Goal: Communication & Community: Answer question/provide support

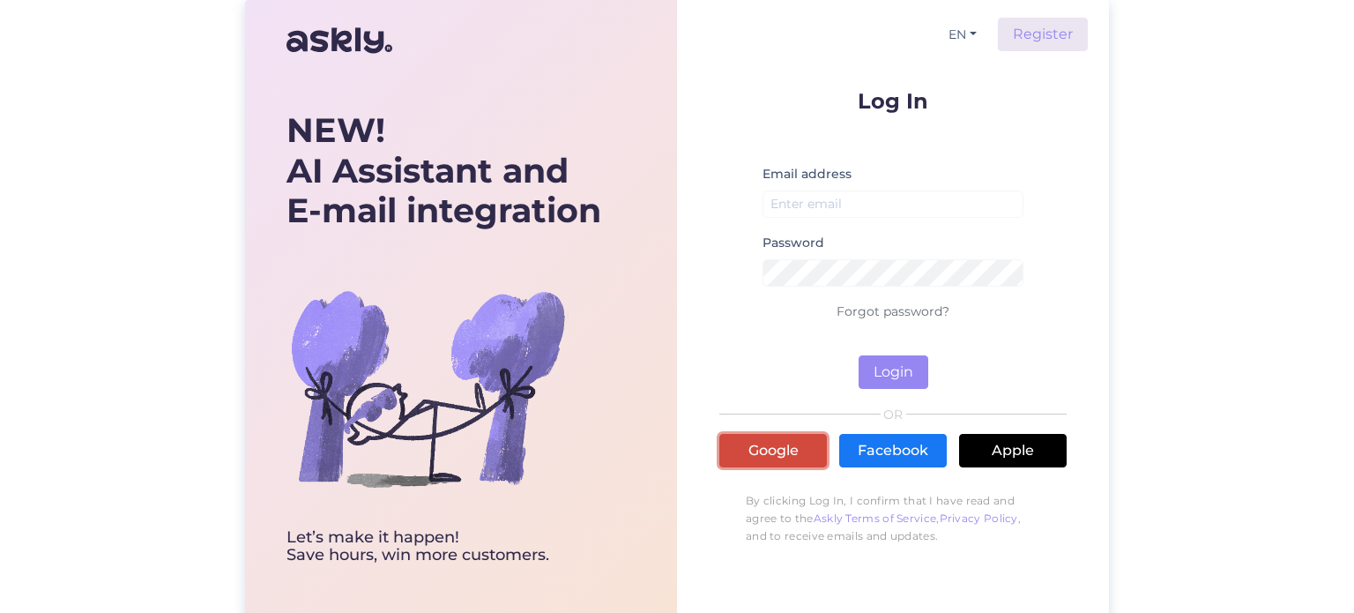
click at [789, 457] on link "Google" at bounding box center [773, 450] width 108 height 33
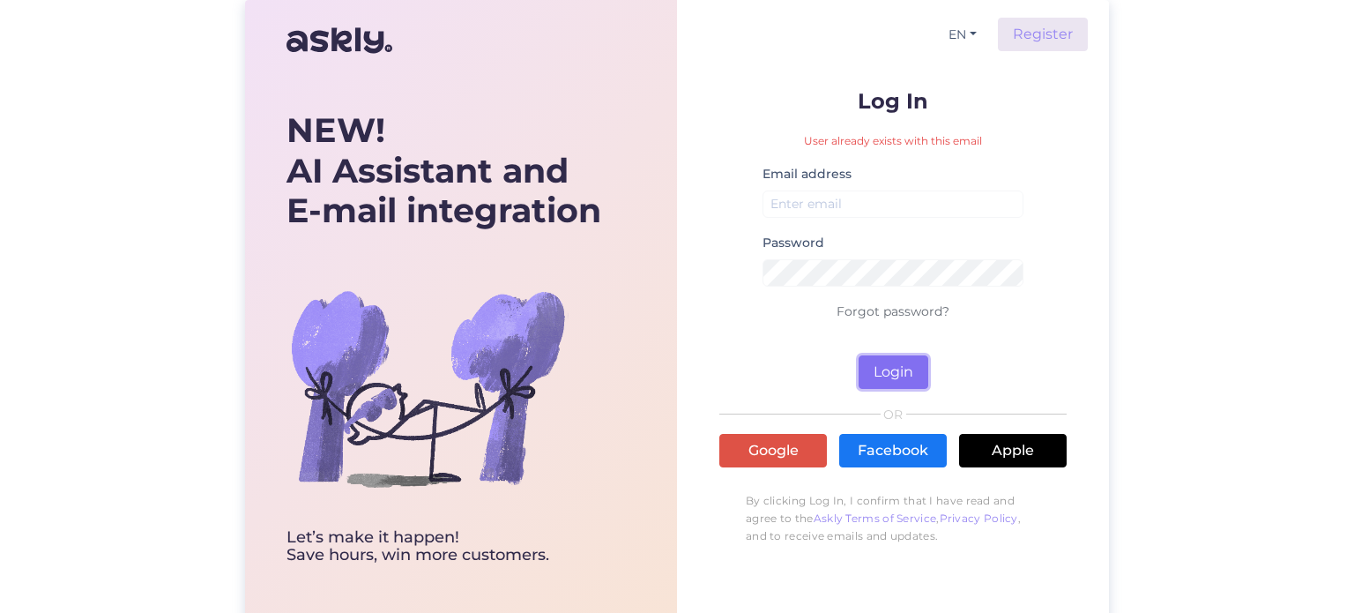
click at [896, 379] on button "Login" at bounding box center [894, 371] width 70 height 33
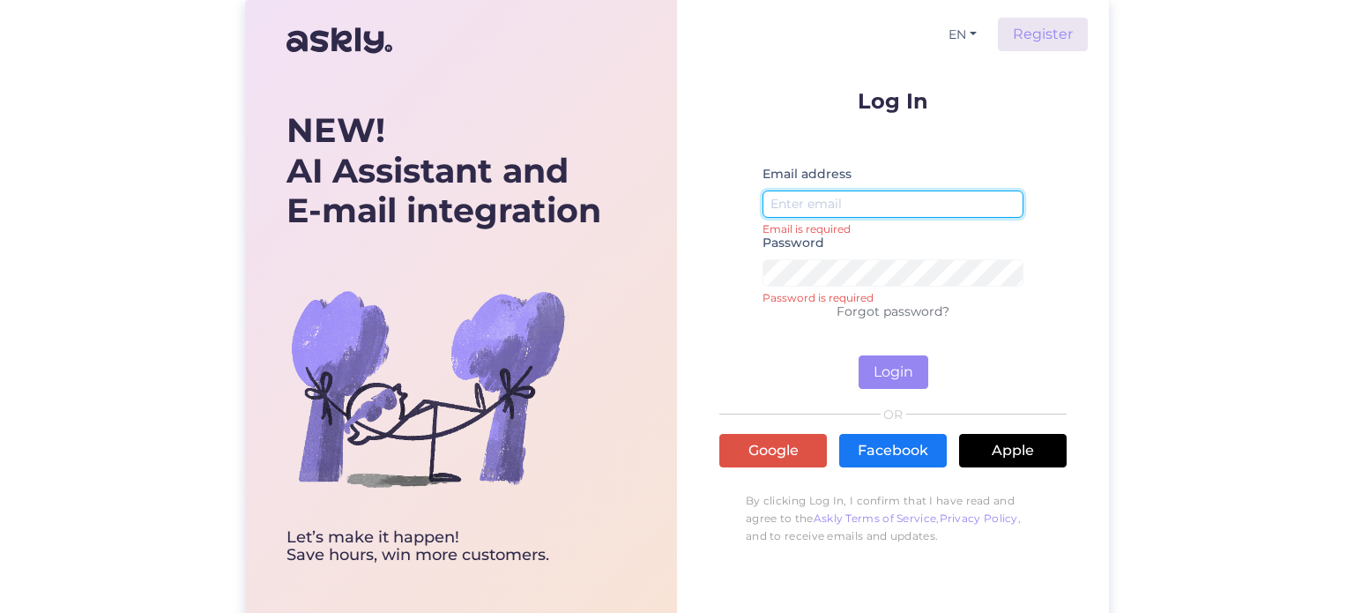
click at [815, 193] on input "email" at bounding box center [893, 203] width 261 height 27
type input "[EMAIL_ADDRESS][DOMAIN_NAME]"
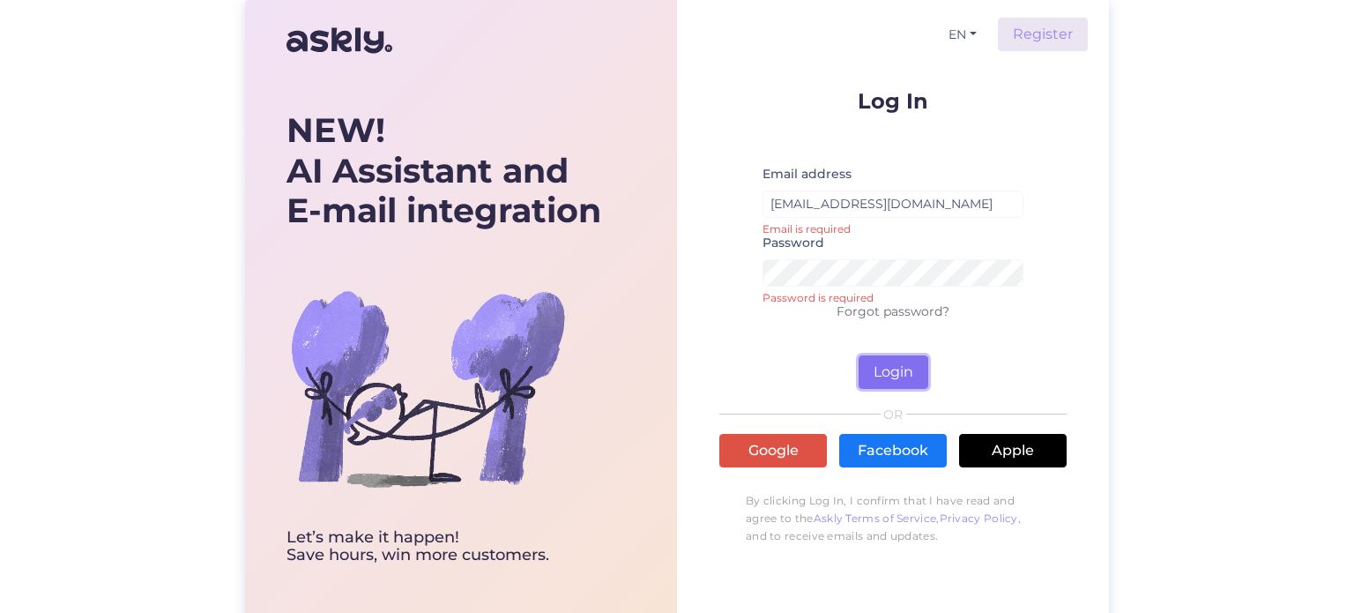
click at [896, 376] on button "Login" at bounding box center [894, 371] width 70 height 33
click at [896, 373] on button "Login" at bounding box center [894, 371] width 70 height 33
click at [911, 309] on link "Forgot password?" at bounding box center [893, 311] width 113 height 16
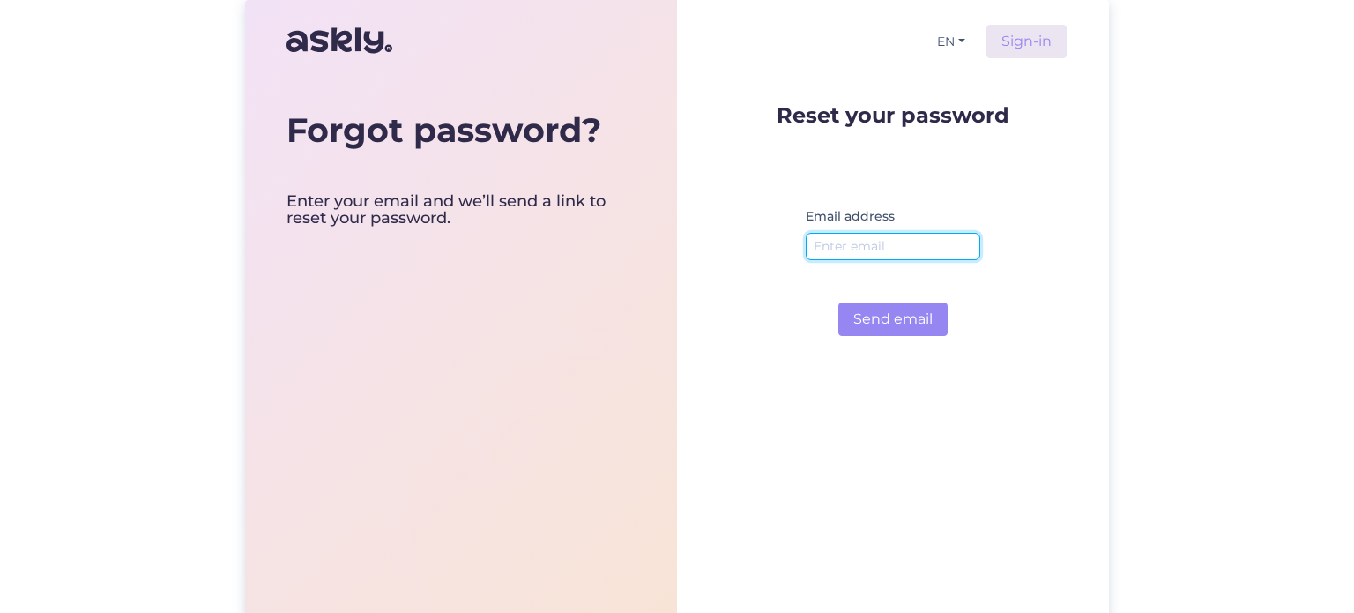
click at [860, 246] on input "email" at bounding box center [893, 246] width 175 height 27
type input "[EMAIL_ADDRESS][DOMAIN_NAME]"
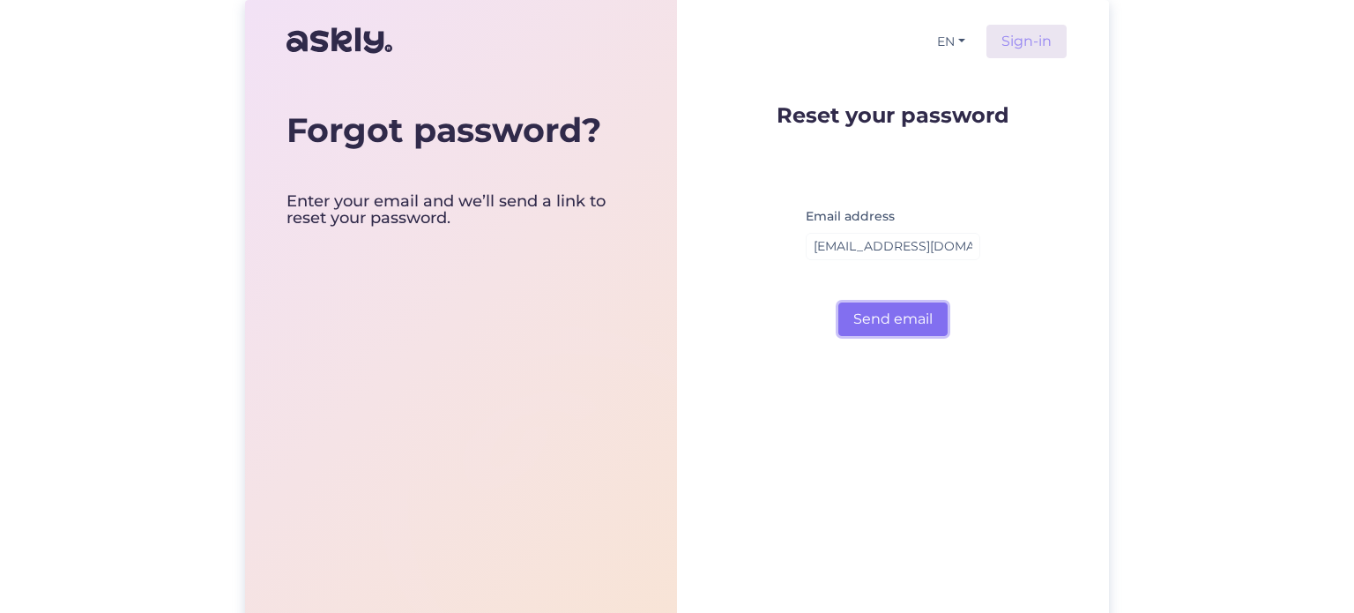
click at [917, 314] on button "Send email" at bounding box center [892, 318] width 109 height 33
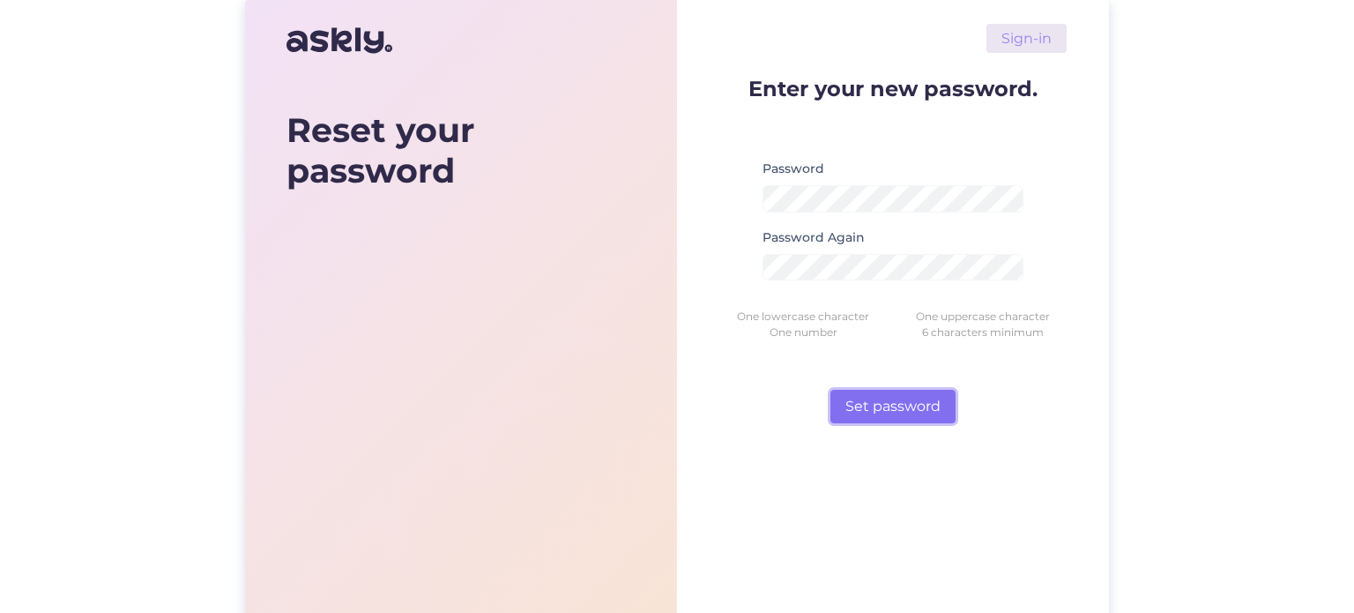
click at [905, 404] on button "Set password" at bounding box center [892, 406] width 125 height 33
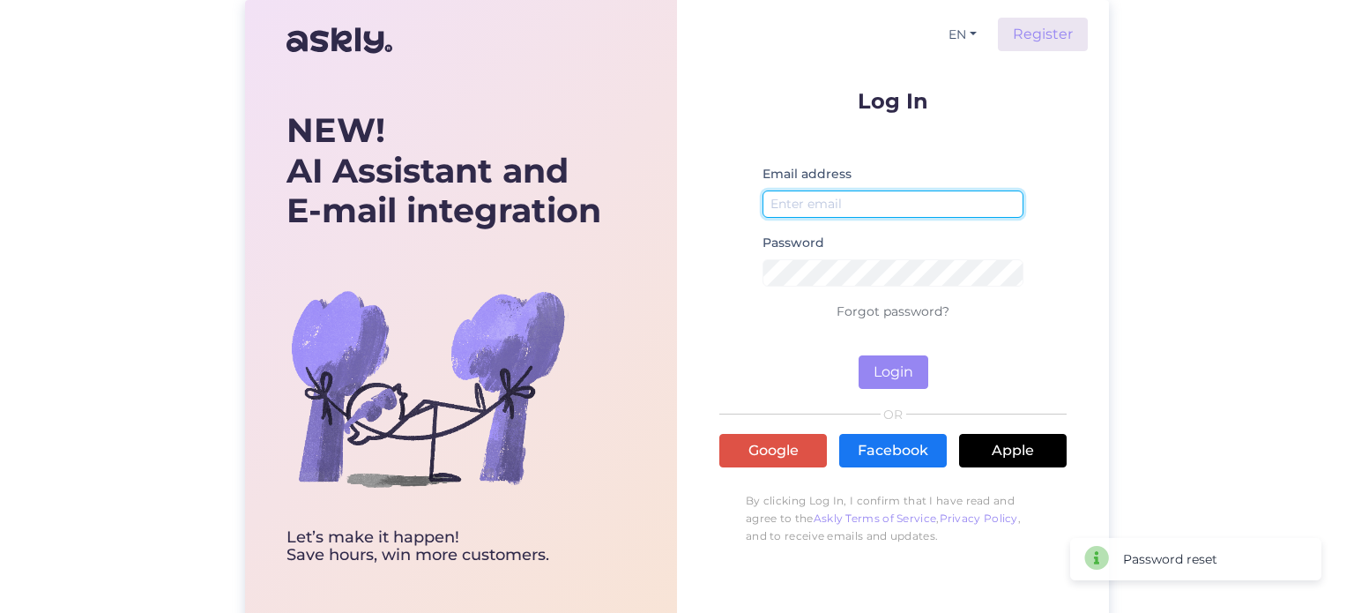
click at [807, 204] on input "email" at bounding box center [893, 203] width 261 height 27
type input "[EMAIL_ADDRESS][DOMAIN_NAME]"
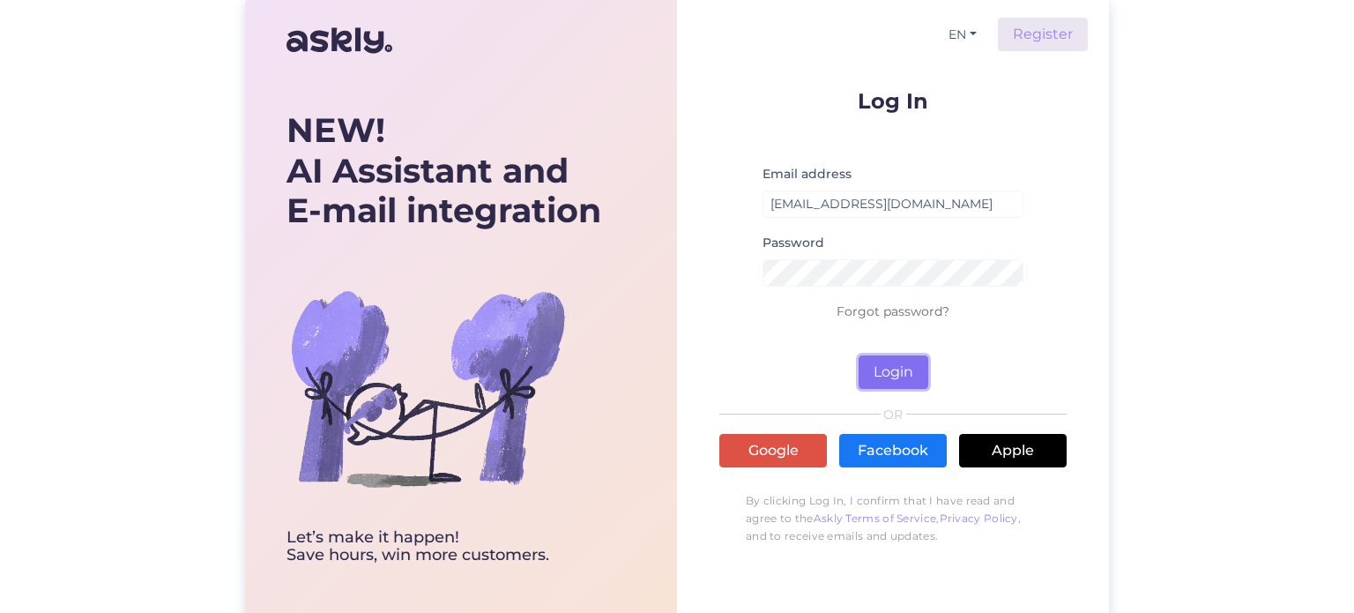
click at [895, 375] on button "Login" at bounding box center [894, 371] width 70 height 33
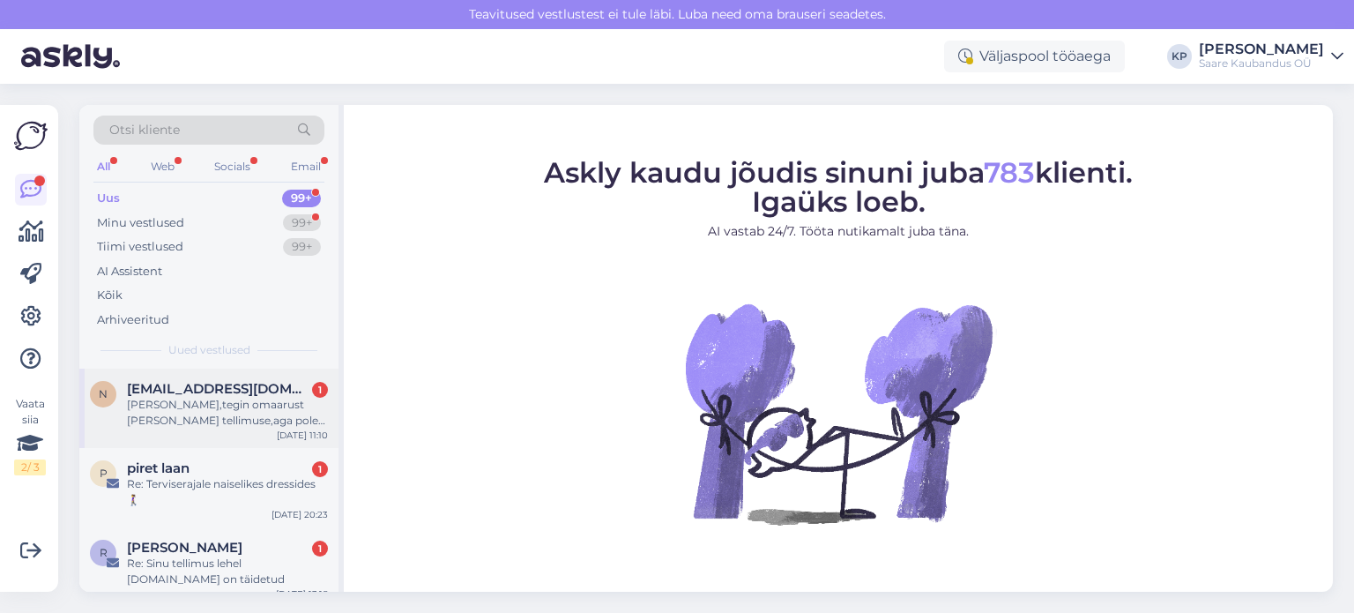
click at [191, 412] on div "Tere,tegin omaarust täna tellimuse,aga pole kindel kas see ka läbi läks,nimi on…" at bounding box center [227, 413] width 201 height 32
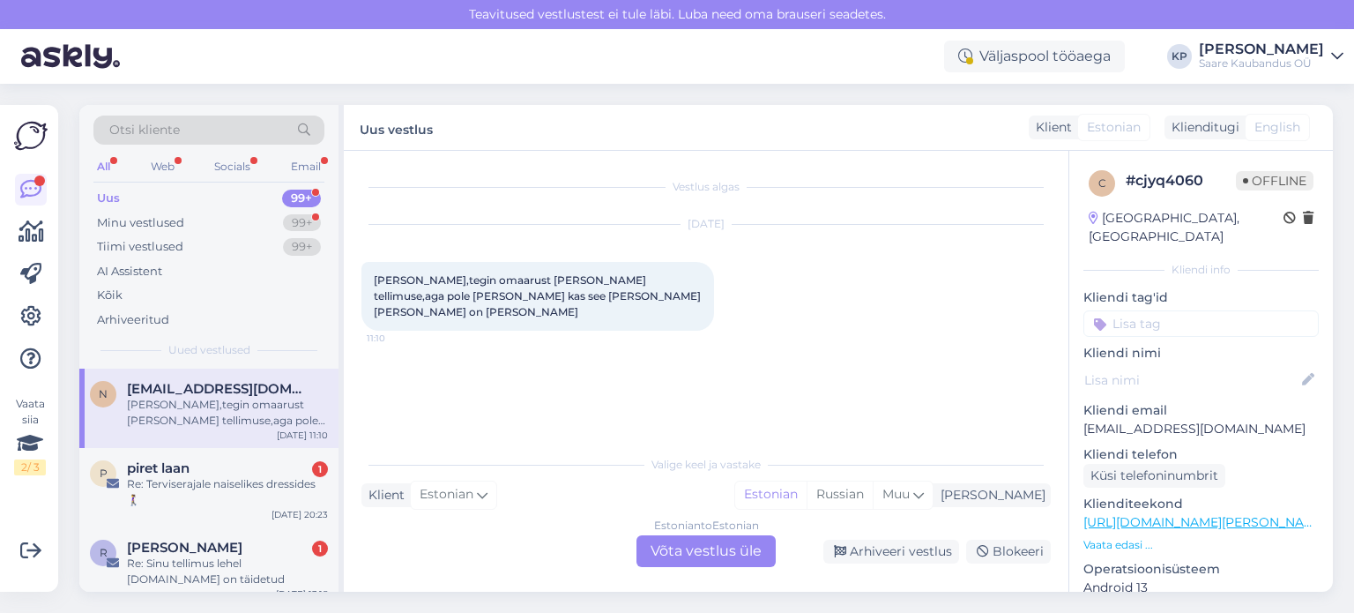
click at [704, 549] on div "Estonian to Estonian Võta vestlus üle" at bounding box center [705, 551] width 139 height 32
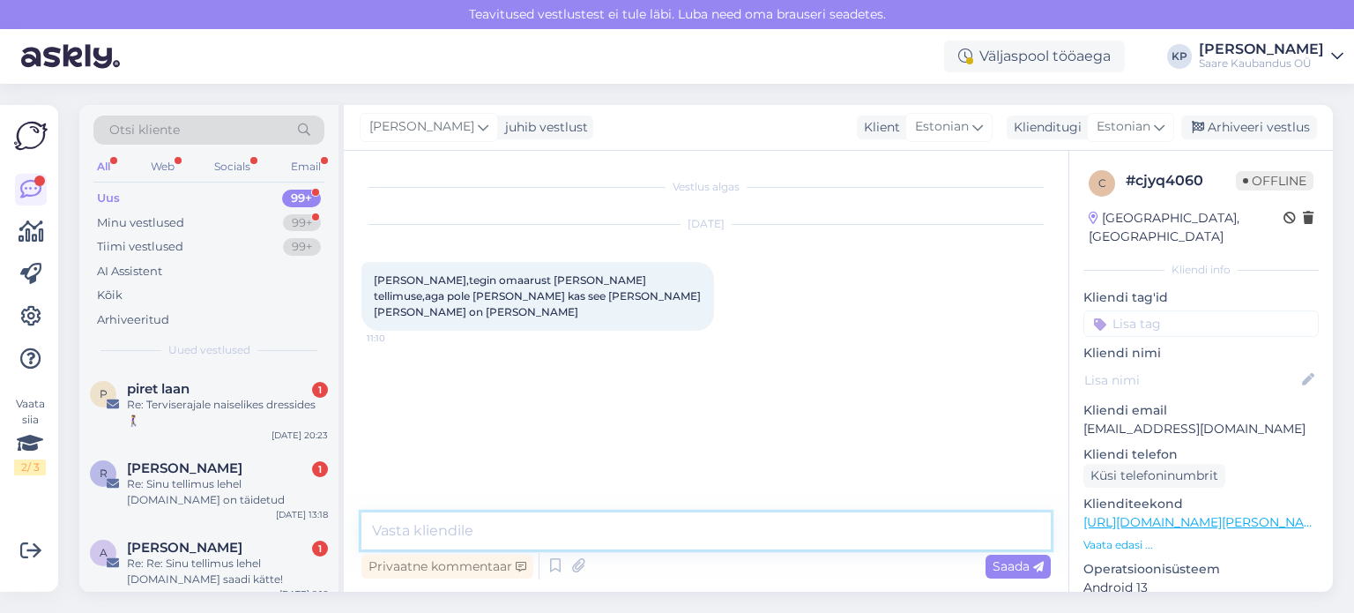
click at [575, 525] on textarea at bounding box center [705, 530] width 689 height 37
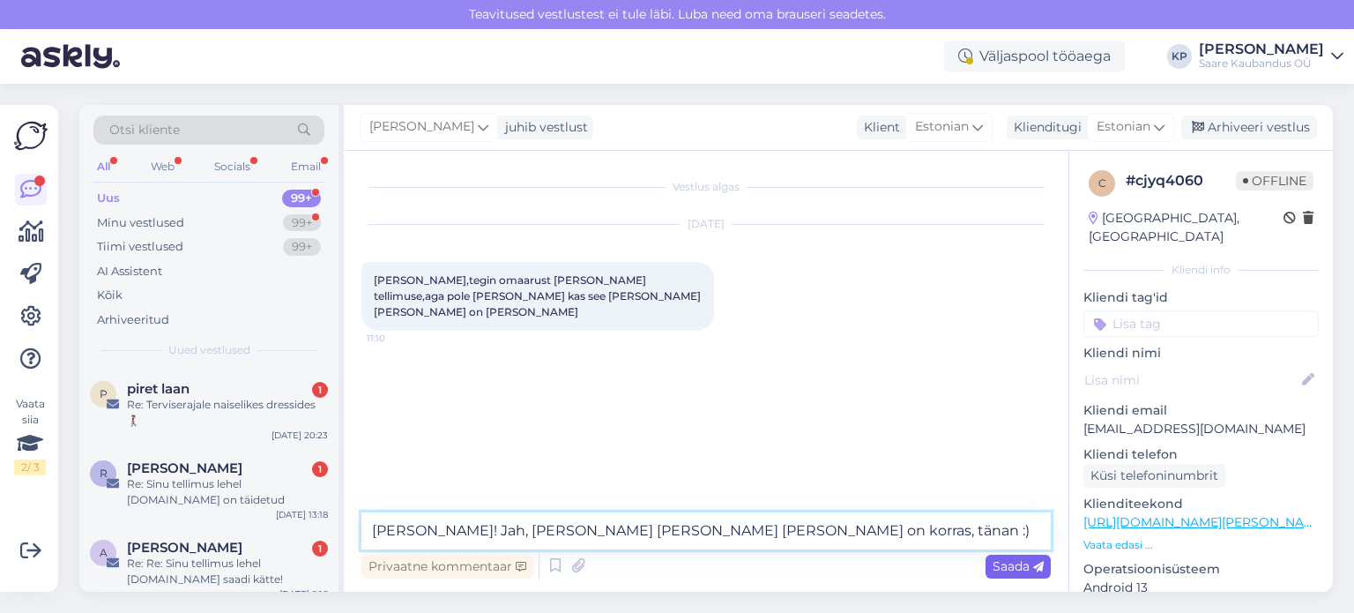
type textarea "Tere Moonika! Jah, tellimus tuli läbi ja kõik on korras, tänan :)"
click at [1011, 567] on span "Saada" at bounding box center [1018, 566] width 51 height 16
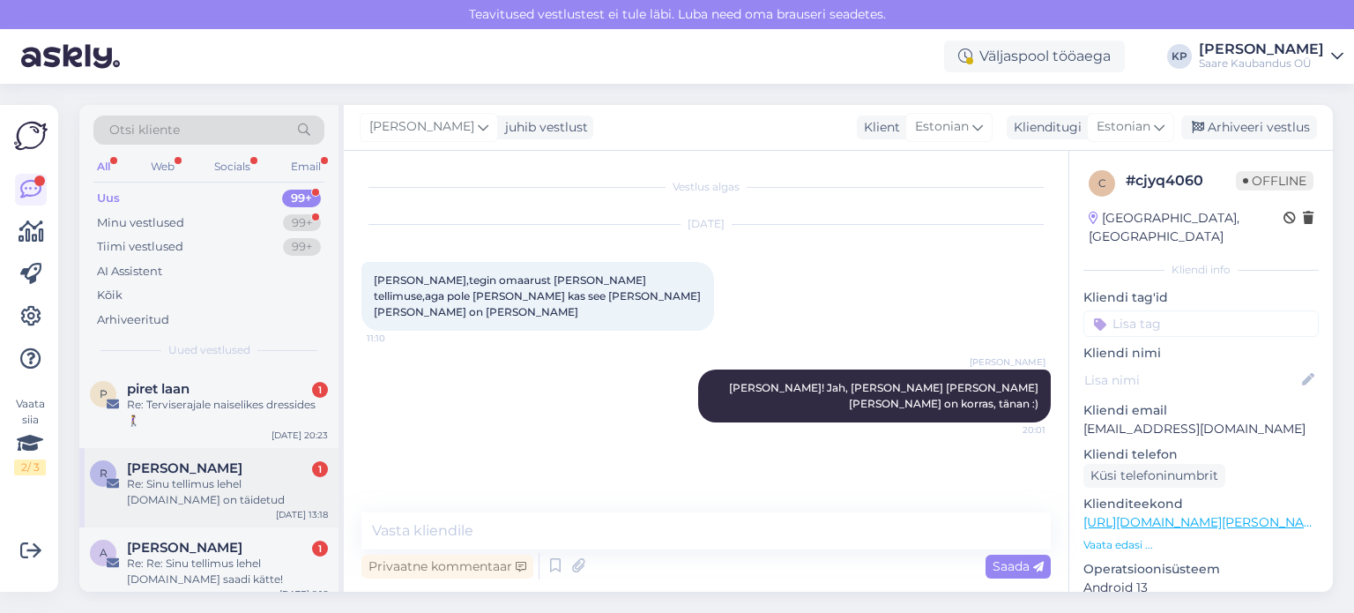
click at [206, 476] on div "Re: Sinu tellimus lehel plussriided.ee on täidetud" at bounding box center [227, 492] width 201 height 32
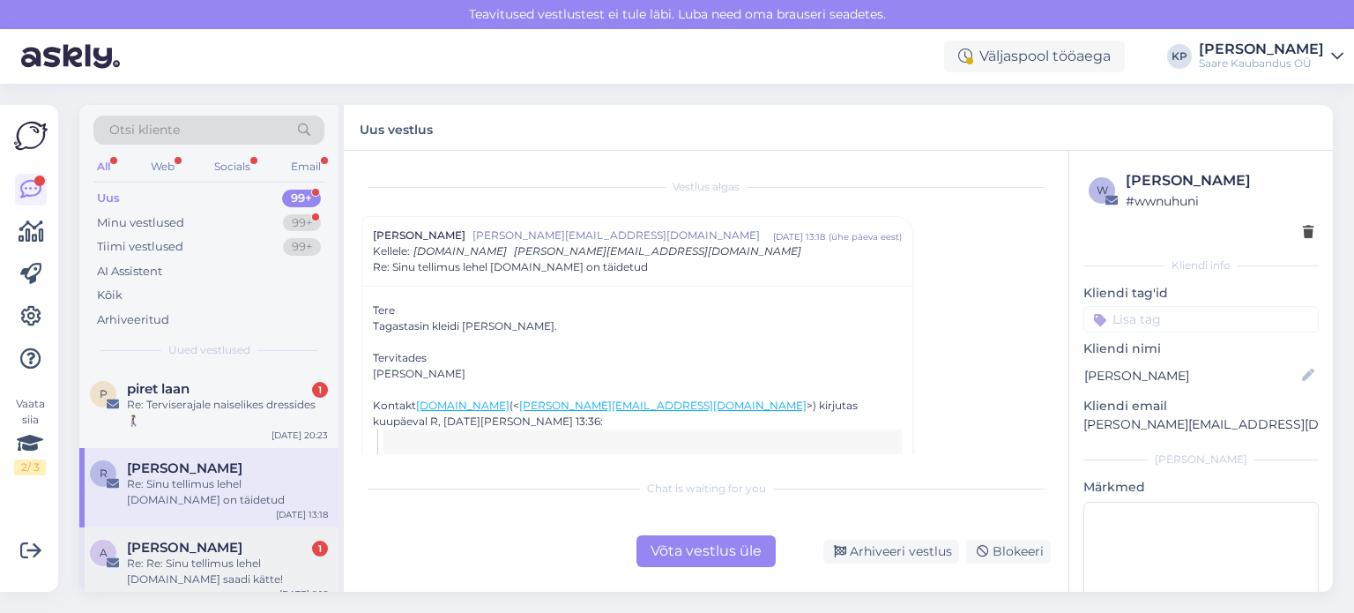
click at [189, 546] on span "aino ollerma" at bounding box center [184, 547] width 115 height 16
